Goal: Check status

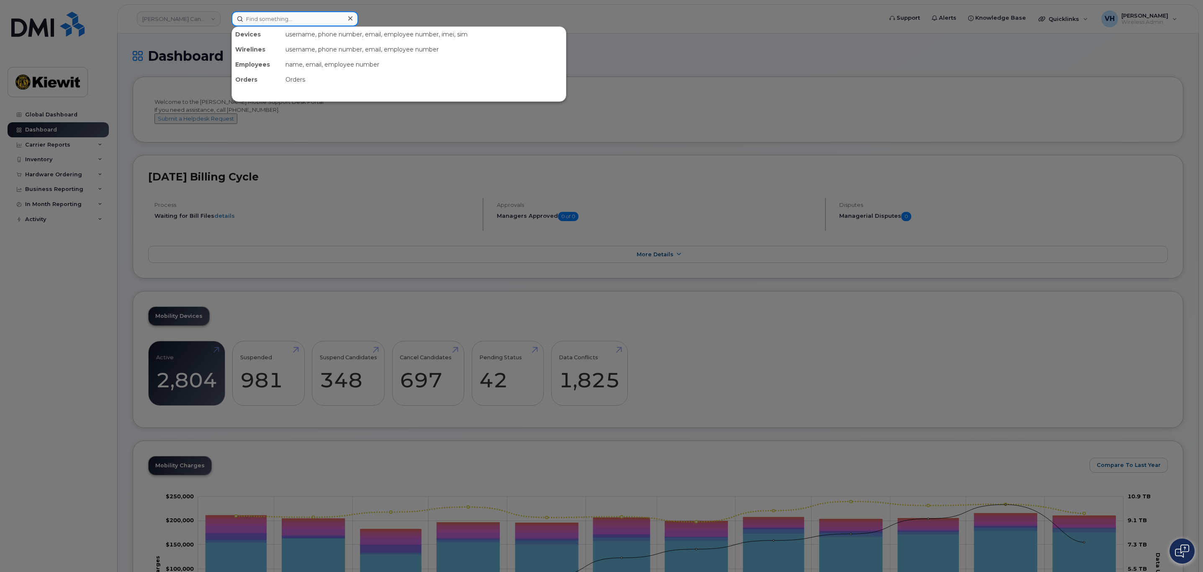
click at [276, 16] on input at bounding box center [294, 18] width 127 height 15
click at [306, 19] on input at bounding box center [294, 18] width 127 height 15
paste input "293630"
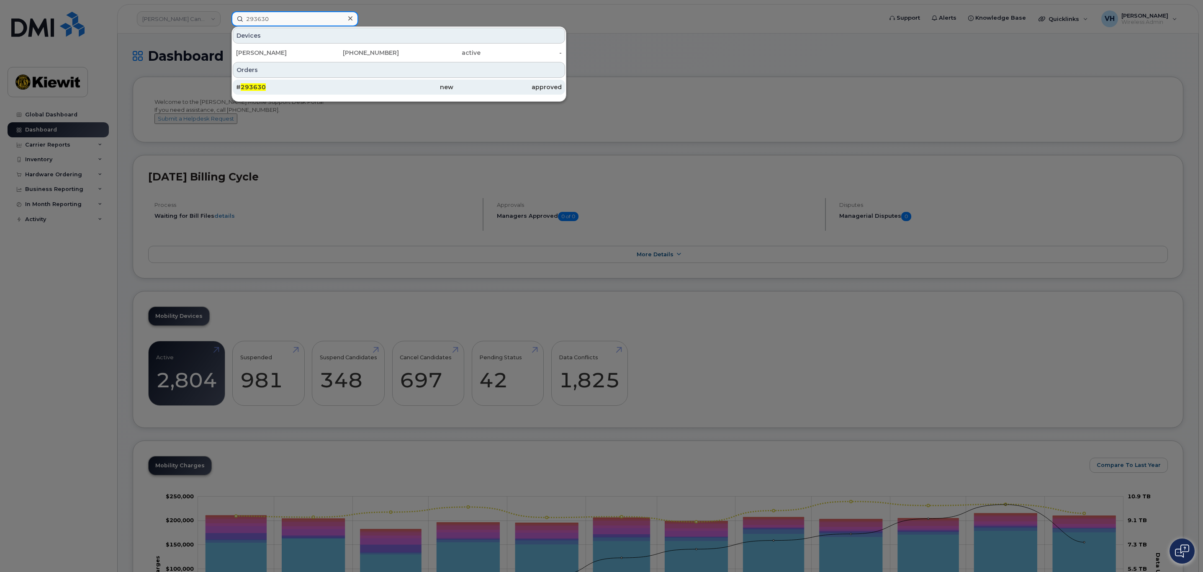
type input "293630"
click at [410, 87] on div "new" at bounding box center [398, 87] width 108 height 8
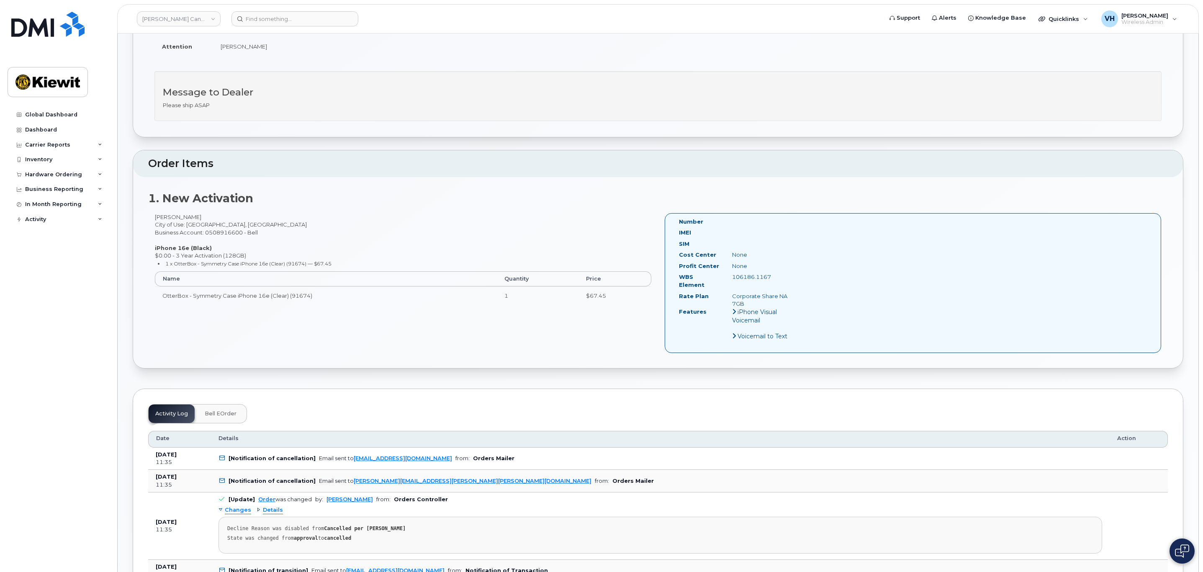
scroll to position [188, 0]
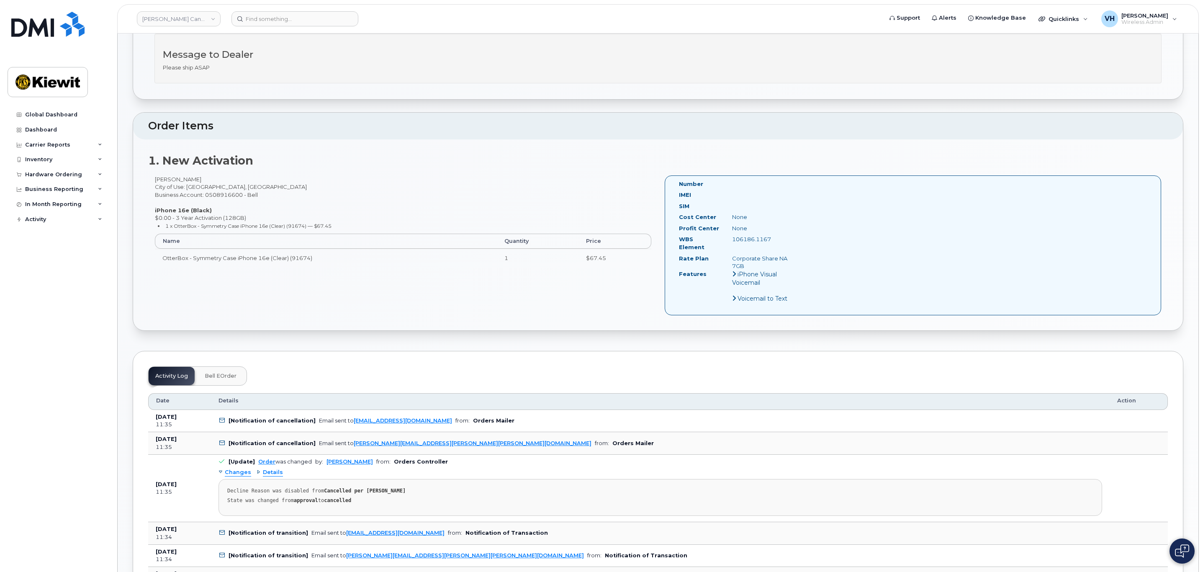
click at [220, 374] on span "Bell eOrder" at bounding box center [221, 375] width 32 height 7
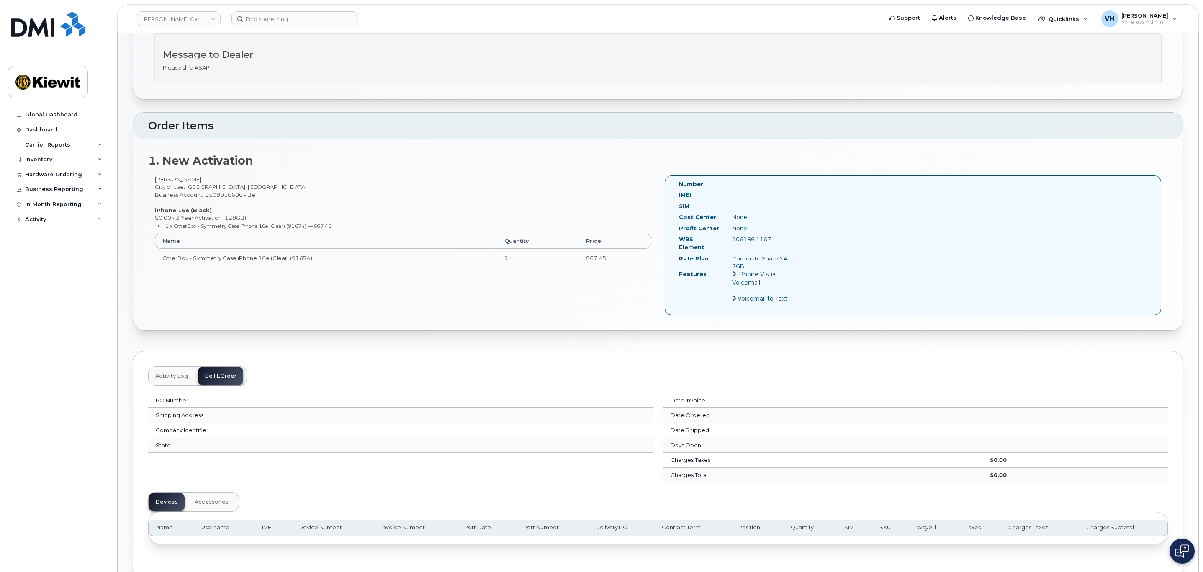
click at [185, 373] on span "Activity Log" at bounding box center [171, 375] width 33 height 7
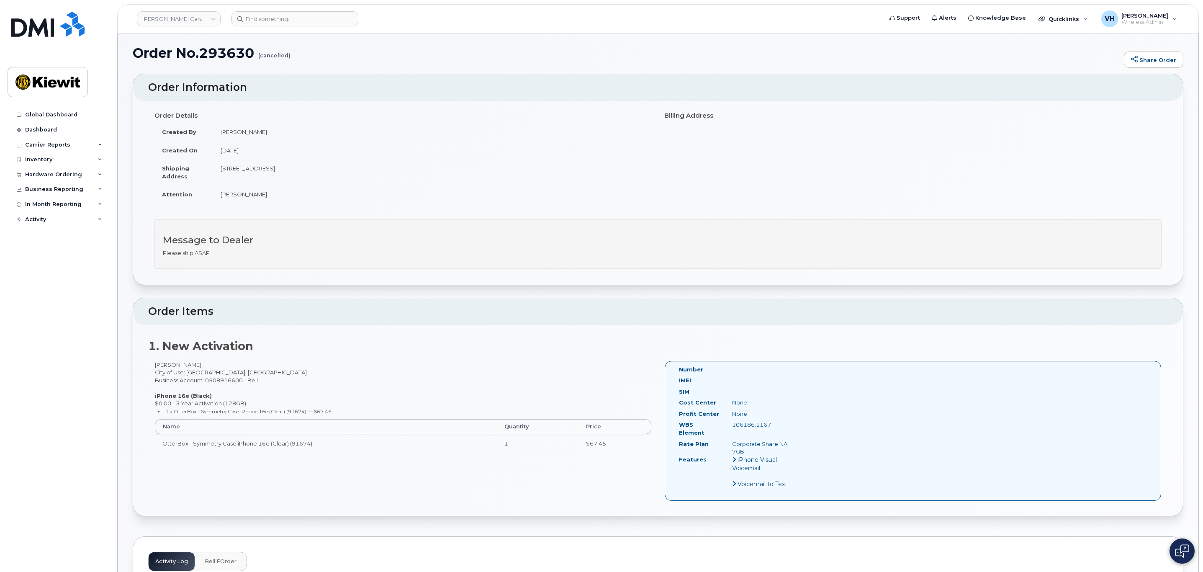
scroll to position [0, 0]
click at [238, 59] on h1 "Order No.293630 (cancelled)" at bounding box center [626, 56] width 987 height 15
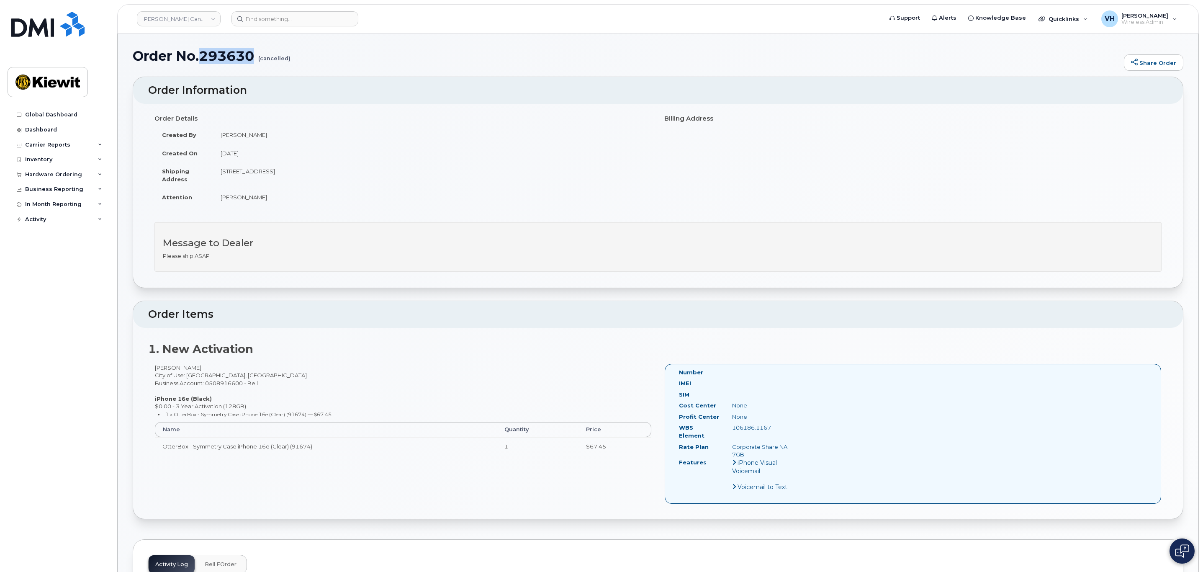
click at [238, 59] on h1 "Order No.293630 (cancelled)" at bounding box center [626, 56] width 987 height 15
copy h1 "293630"
click at [327, 18] on input at bounding box center [294, 18] width 127 height 15
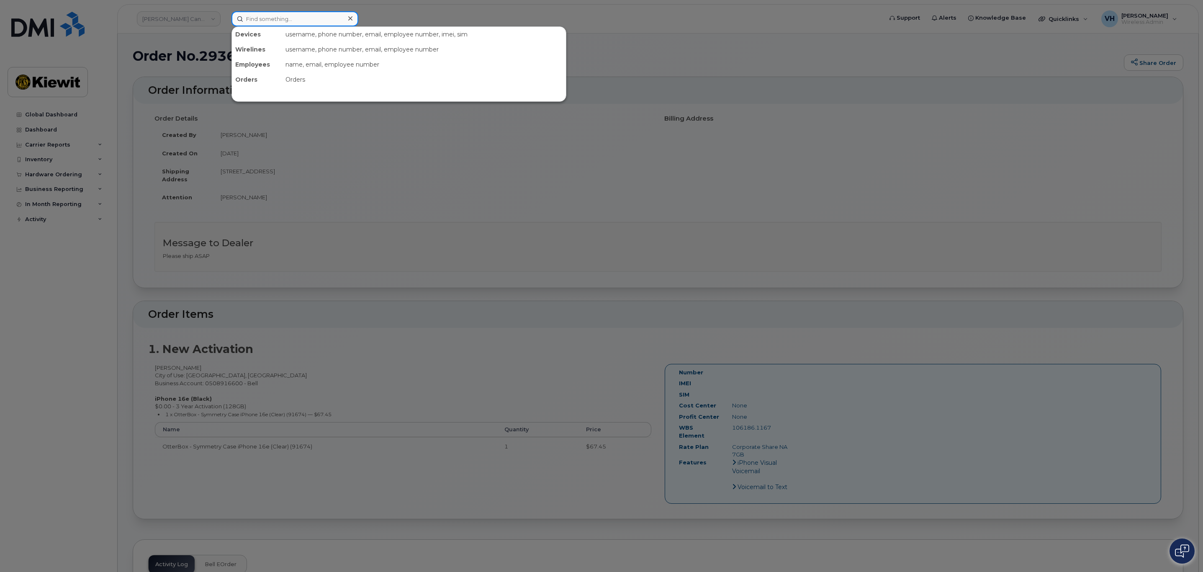
paste input "295236"
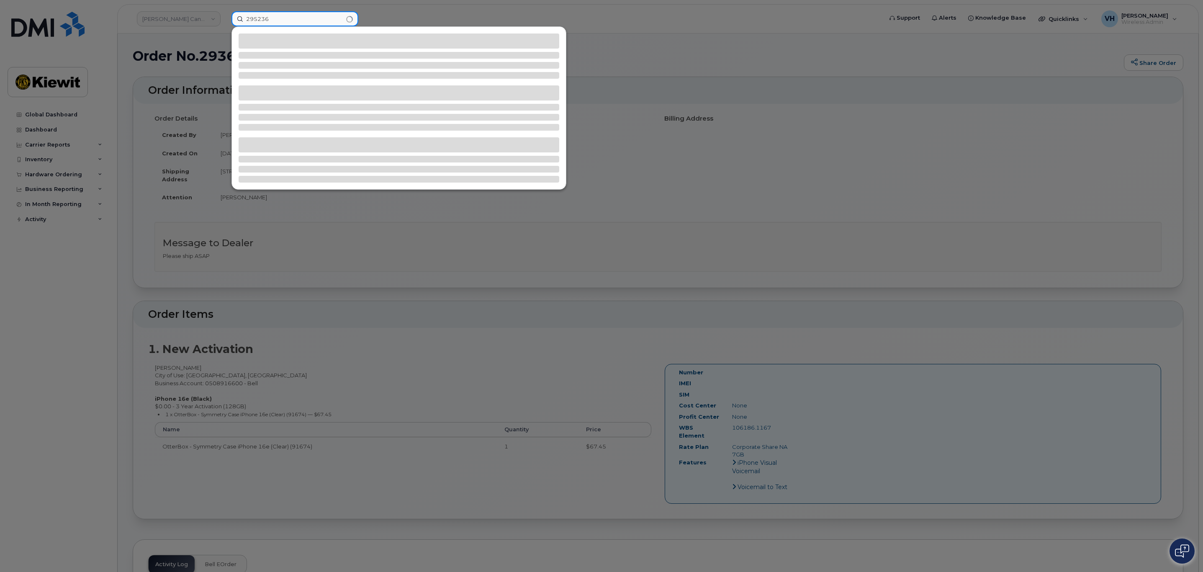
type input "295236"
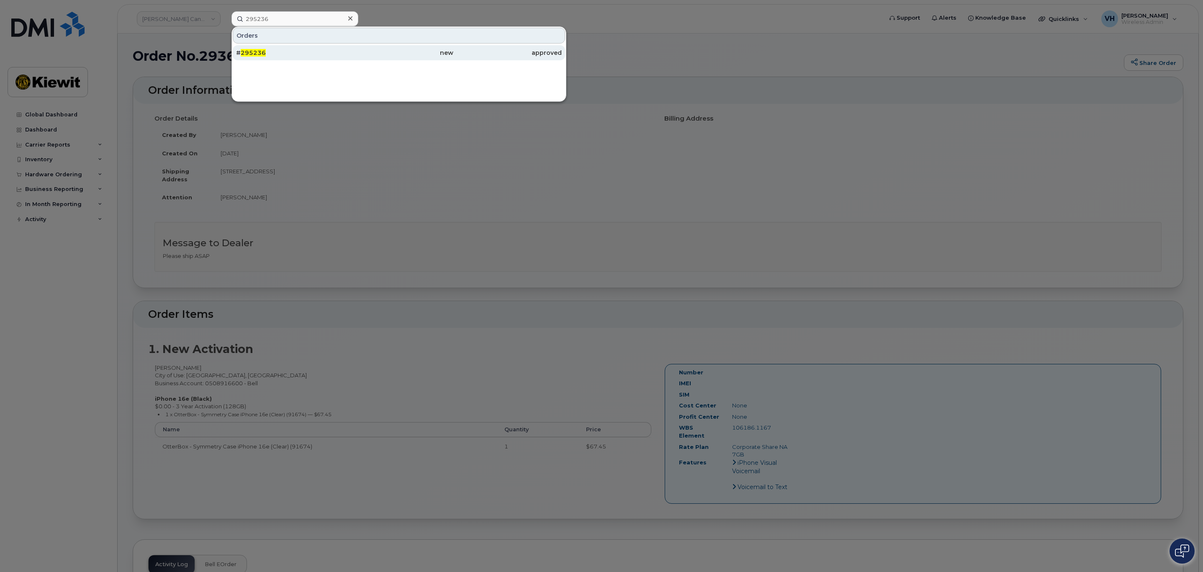
click at [280, 53] on div "# 295236" at bounding box center [290, 53] width 108 height 8
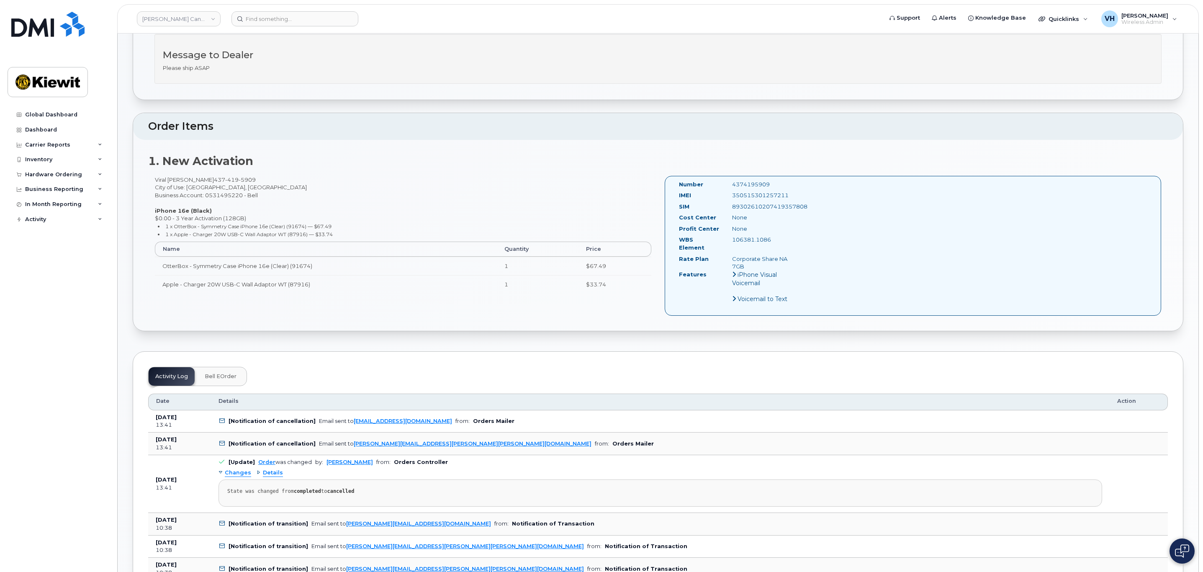
scroll to position [188, 0]
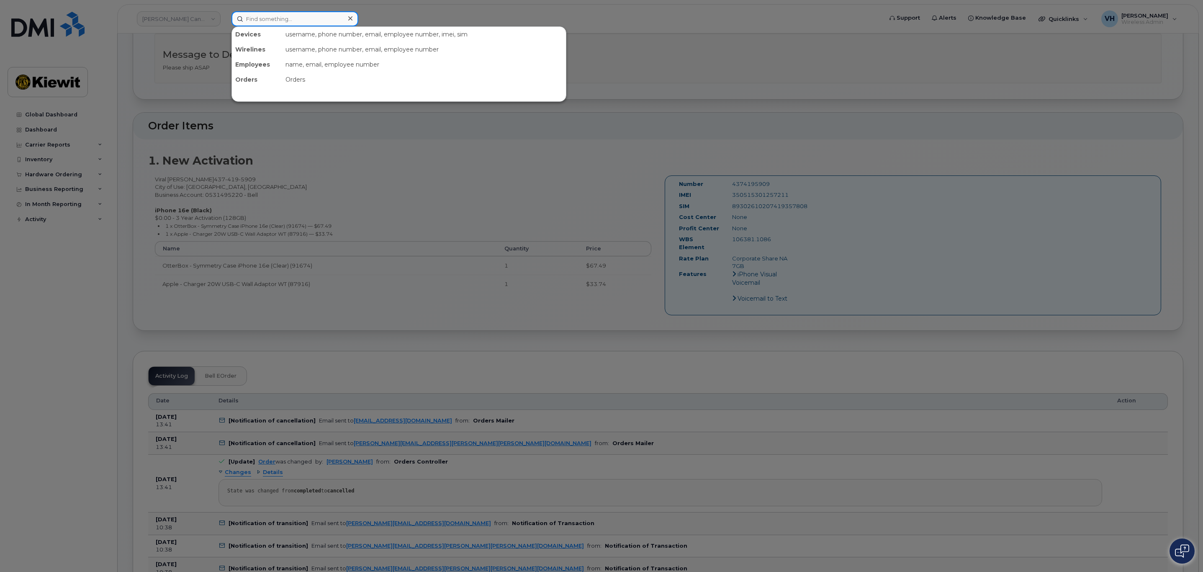
click at [303, 18] on input at bounding box center [294, 18] width 127 height 15
paste input "295403"
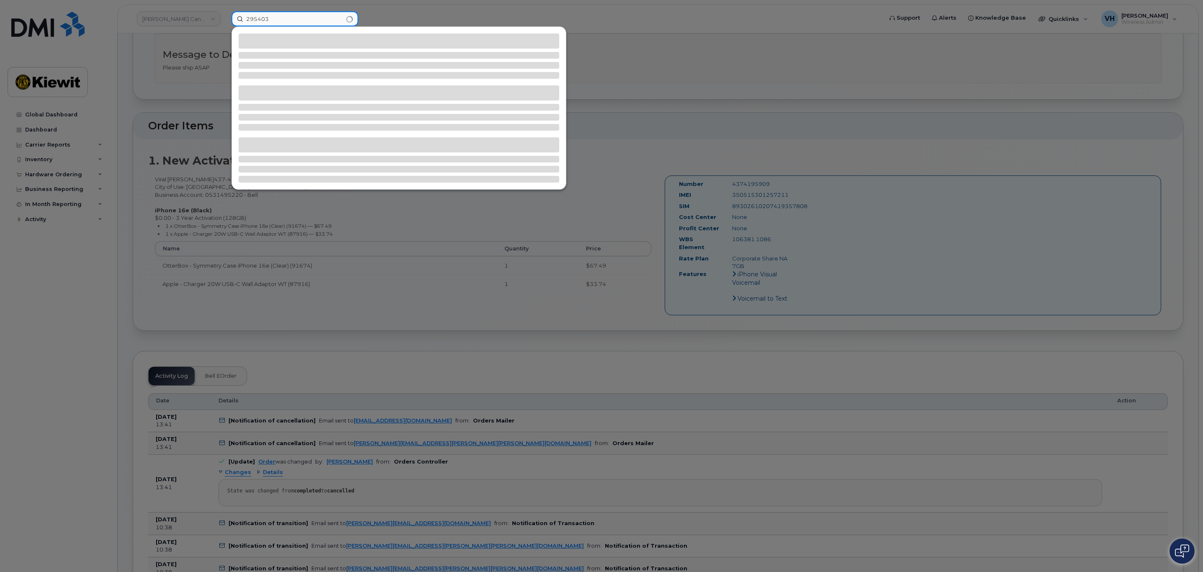
type input "295403"
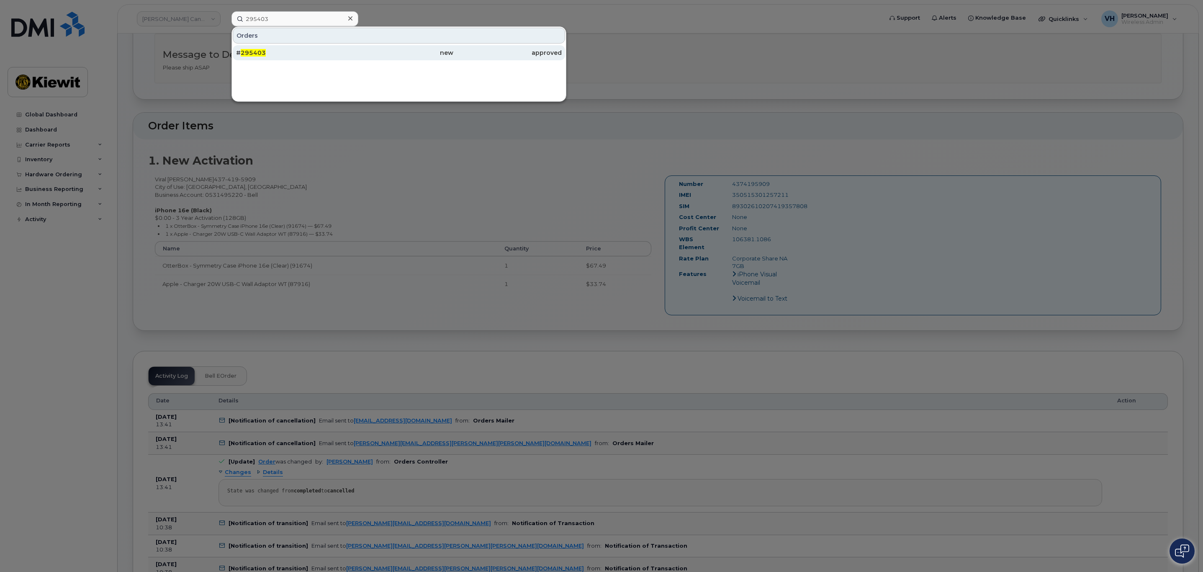
click at [372, 50] on div "new" at bounding box center [398, 53] width 108 height 8
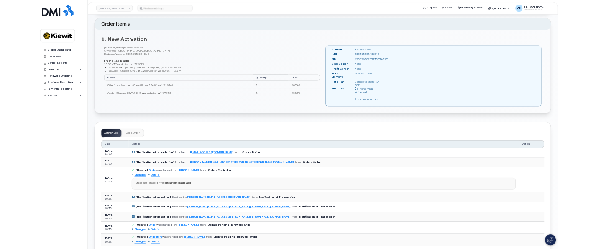
scroll to position [251, 0]
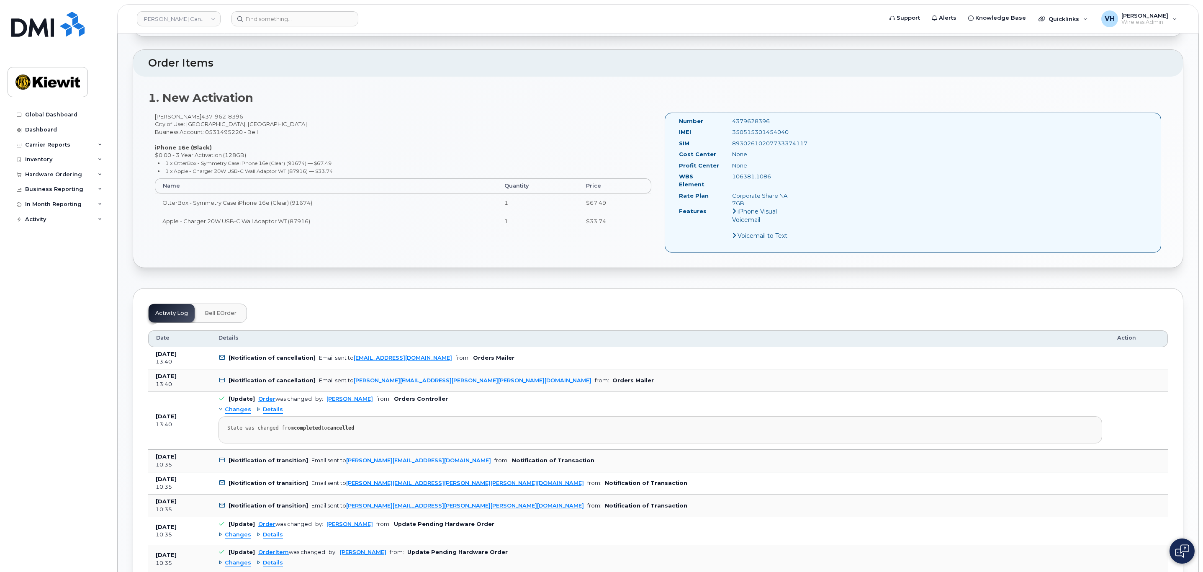
click at [1186, 547] on img at bounding box center [1182, 550] width 14 height 13
